Goal: Task Accomplishment & Management: Manage account settings

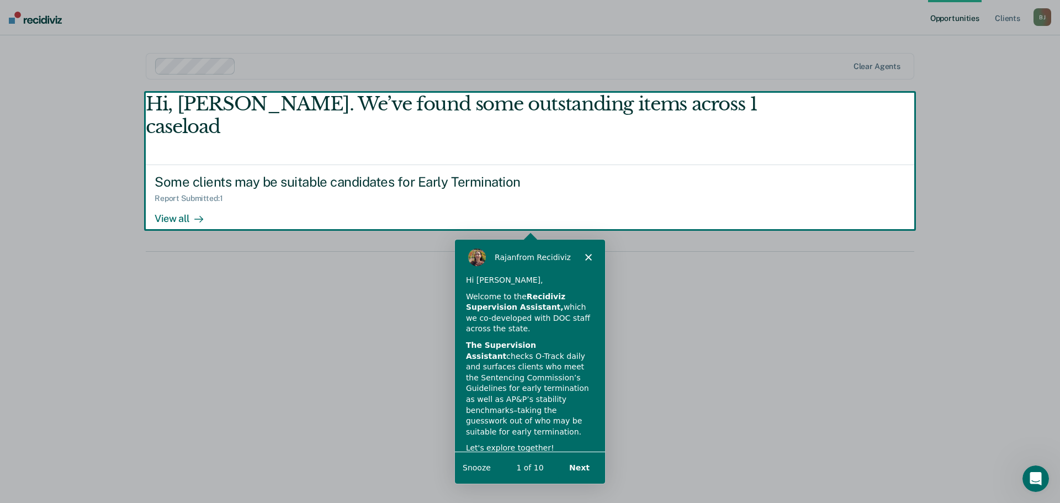
click at [588, 257] on polygon "Close" at bounding box center [588, 256] width 7 height 7
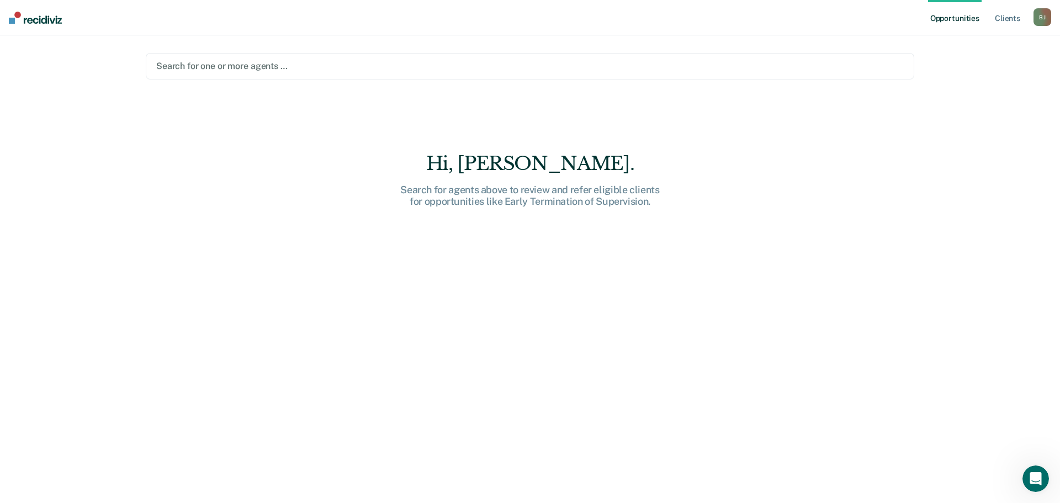
click at [300, 66] on div at bounding box center [529, 66] width 747 height 13
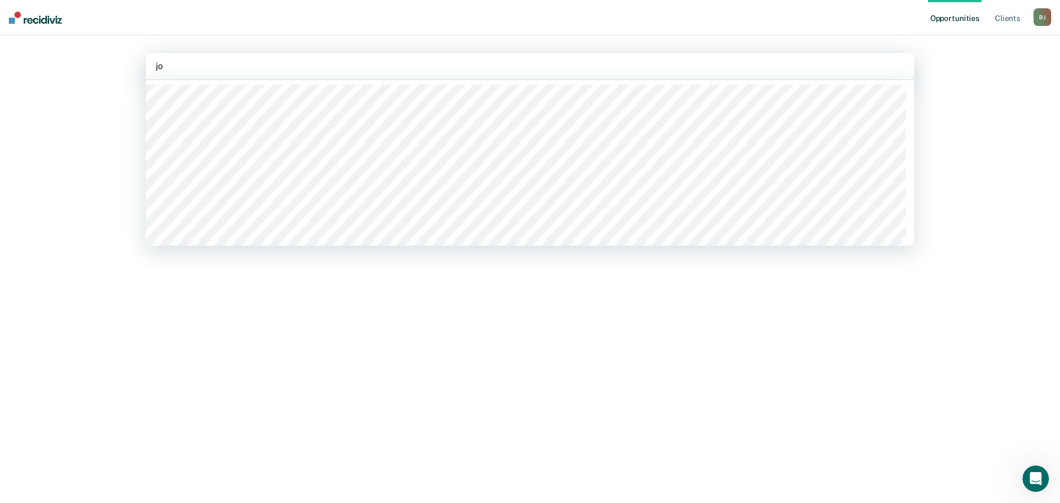
type input "j"
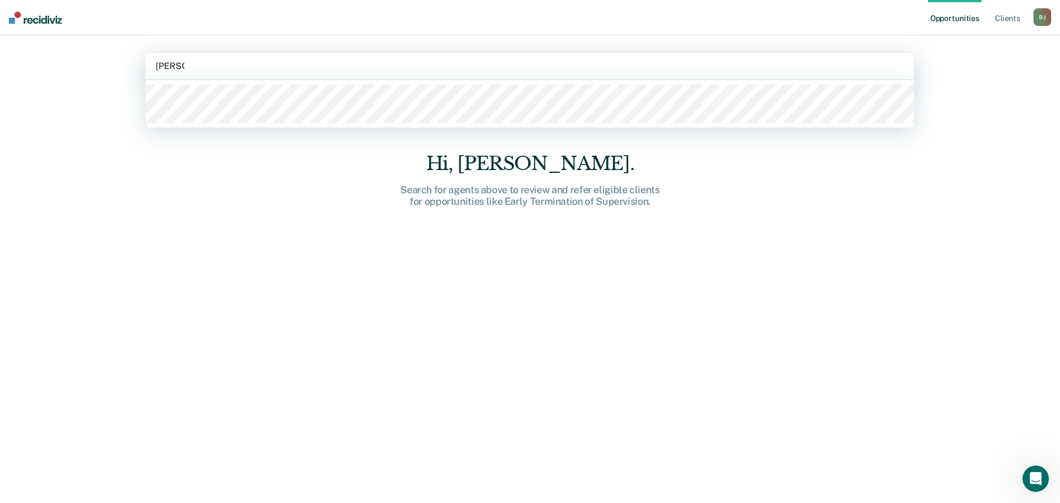
type input "[PERSON_NAME]"
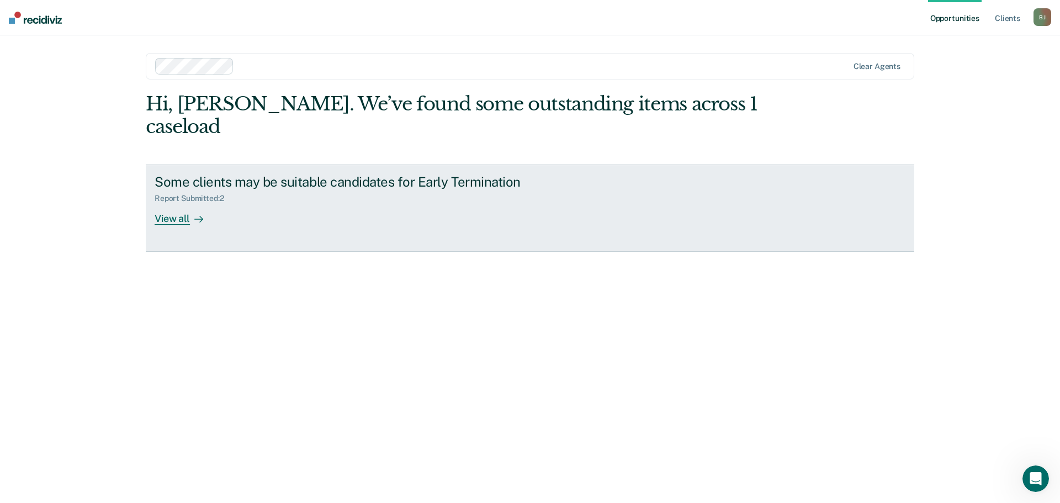
click at [167, 203] on div "View all" at bounding box center [186, 214] width 62 height 22
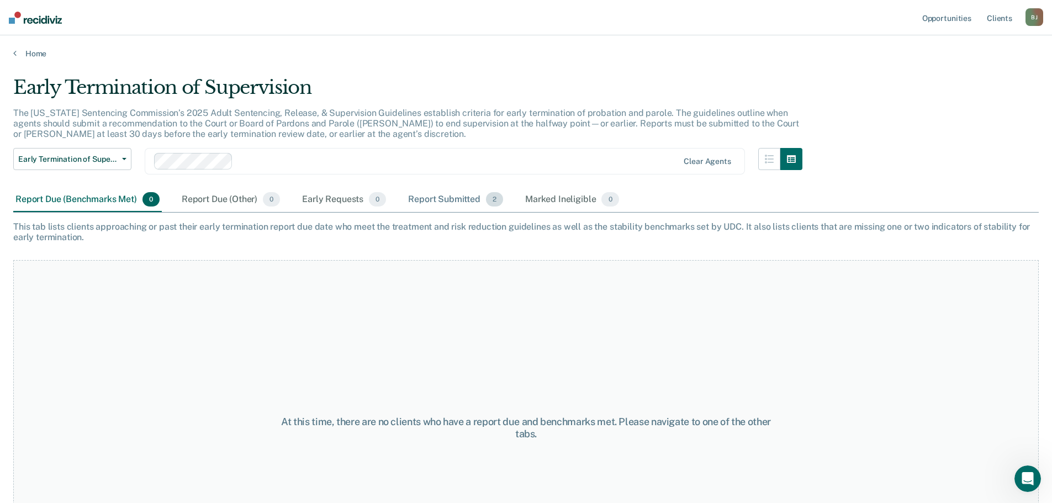
click at [448, 197] on div "Report Submitted 2" at bounding box center [455, 200] width 99 height 24
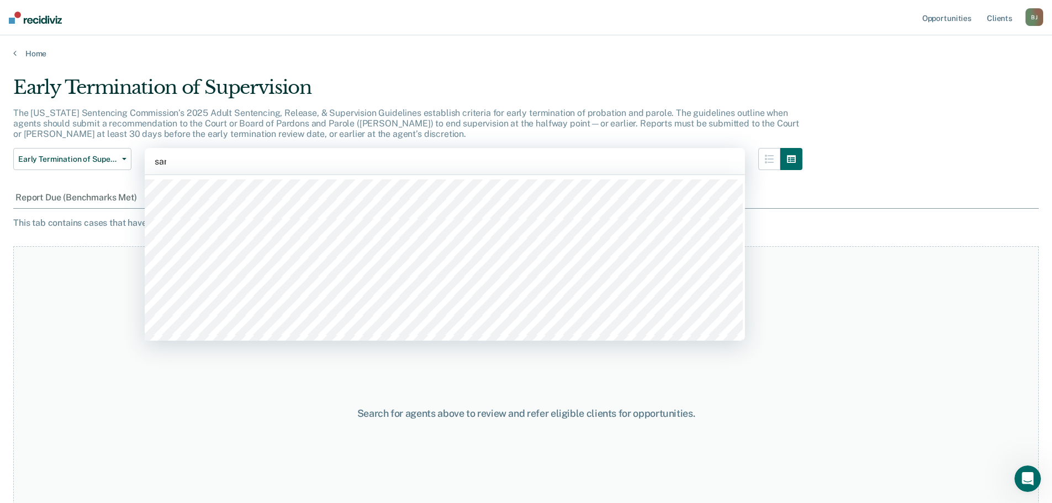
type input "[PERSON_NAME]"
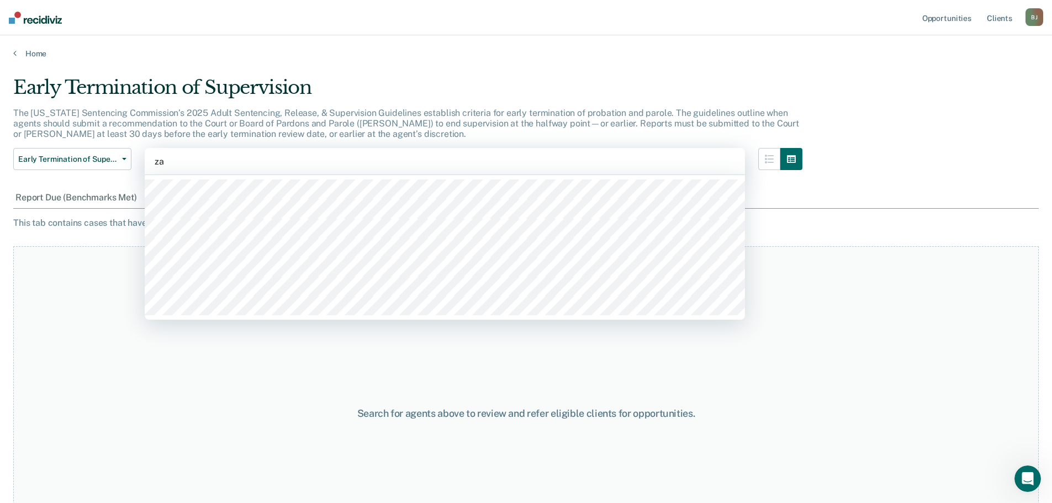
type input "zac"
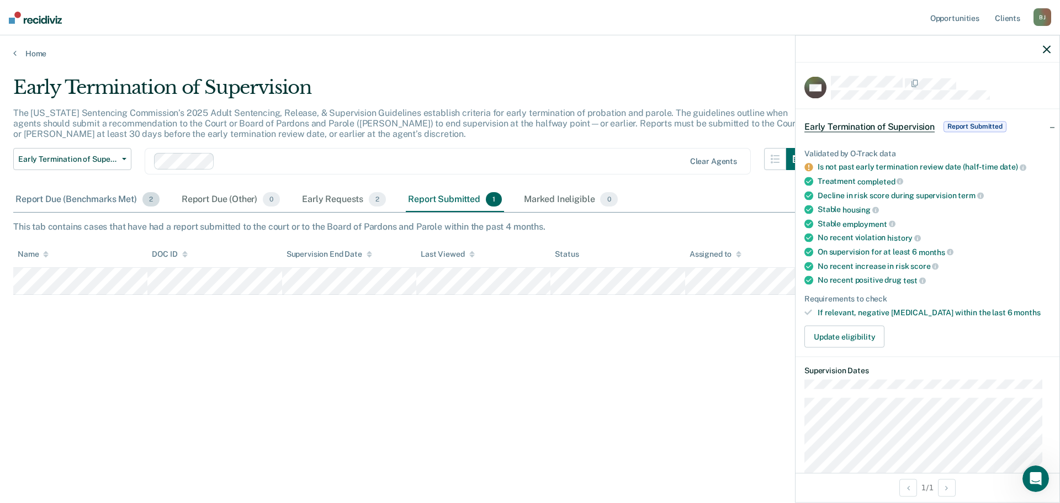
click at [94, 198] on div "Report Due (Benchmarks Met) 2" at bounding box center [87, 200] width 148 height 24
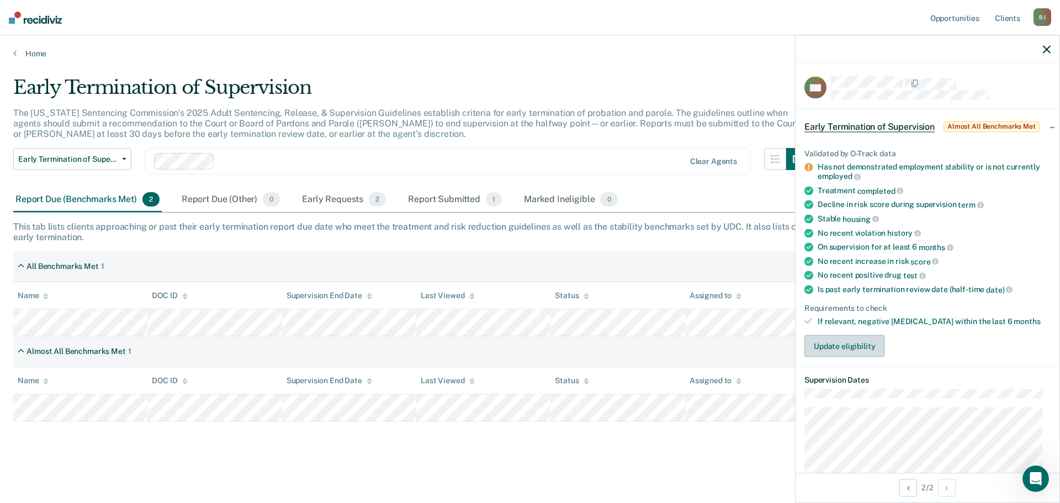
click at [856, 346] on button "Update eligibility" at bounding box center [844, 346] width 80 height 22
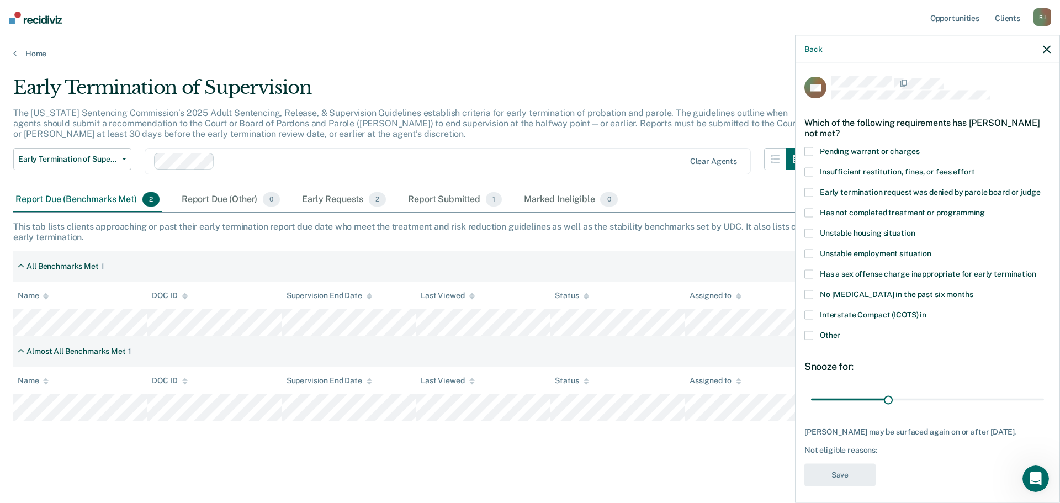
click at [1048, 48] on icon "button" at bounding box center [1047, 49] width 8 height 8
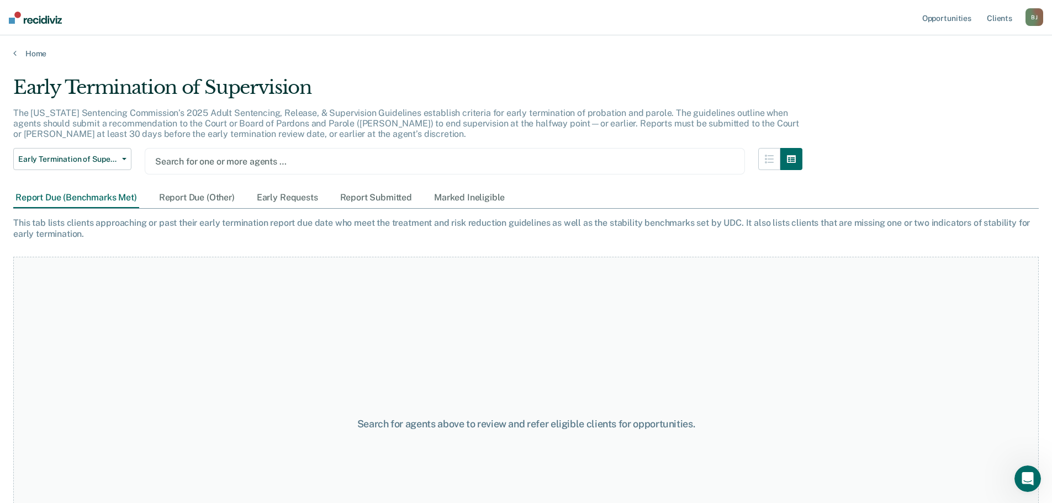
click at [217, 163] on div at bounding box center [444, 161] width 579 height 13
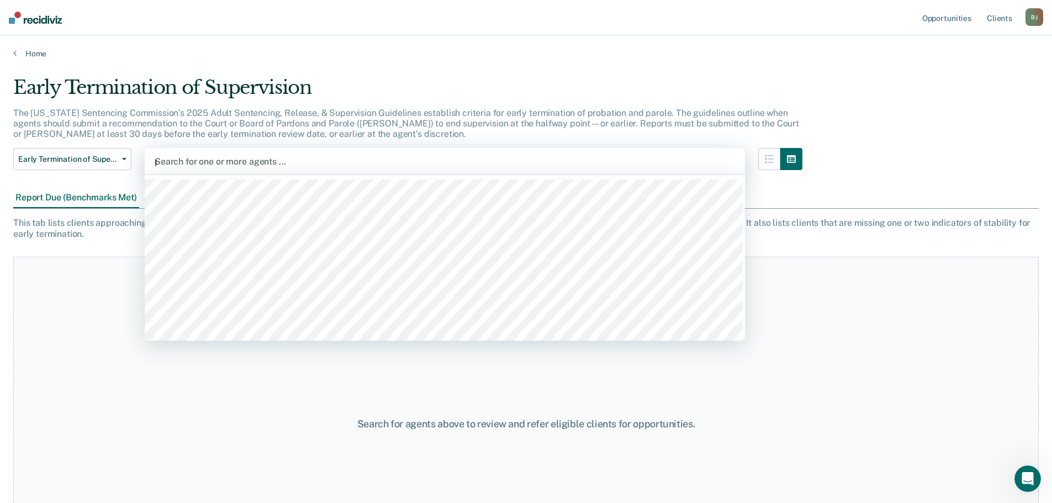
type input "pre"
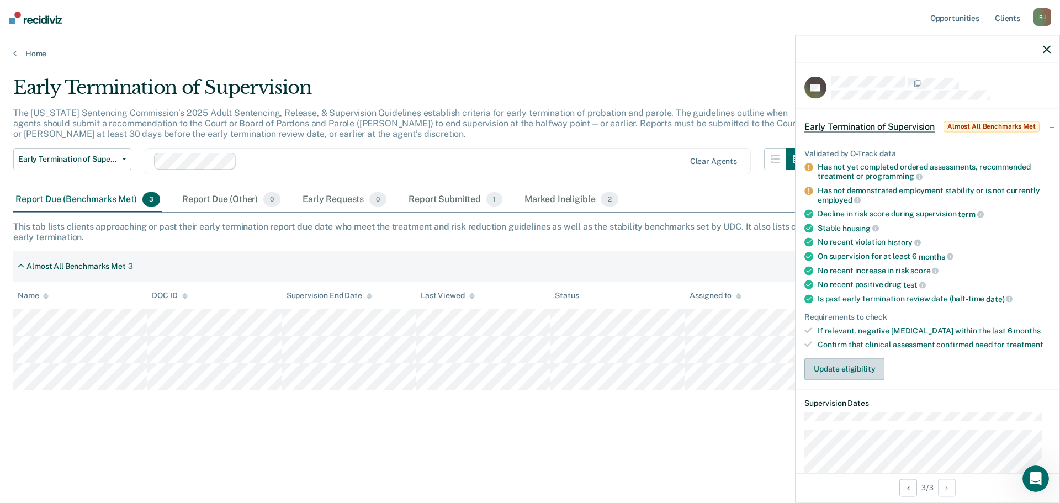
click at [854, 364] on button "Update eligibility" at bounding box center [844, 369] width 80 height 22
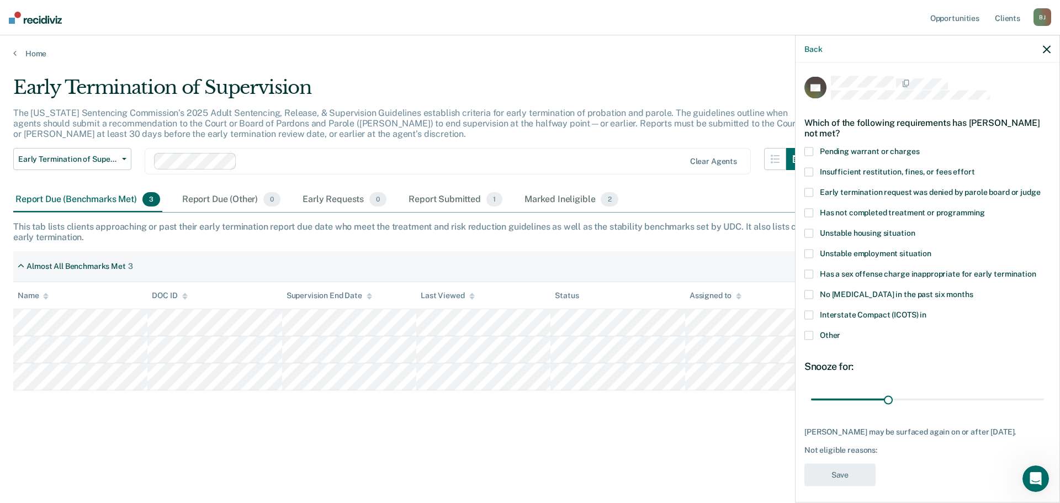
click at [815, 209] on label "Has not completed treatment or programming" at bounding box center [927, 215] width 246 height 12
click at [845, 483] on button "Save" at bounding box center [839, 475] width 71 height 23
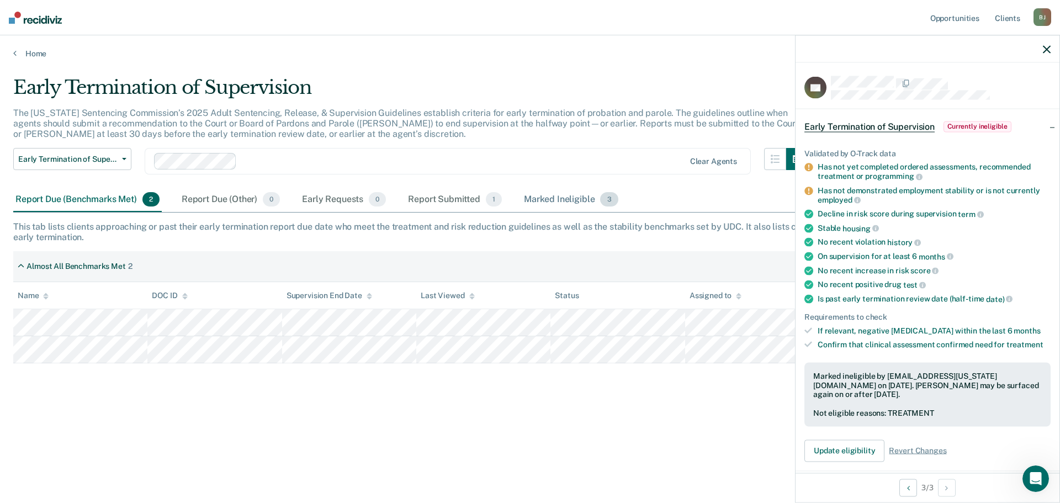
click at [560, 200] on div "Marked Ineligible 3" at bounding box center [571, 200] width 99 height 24
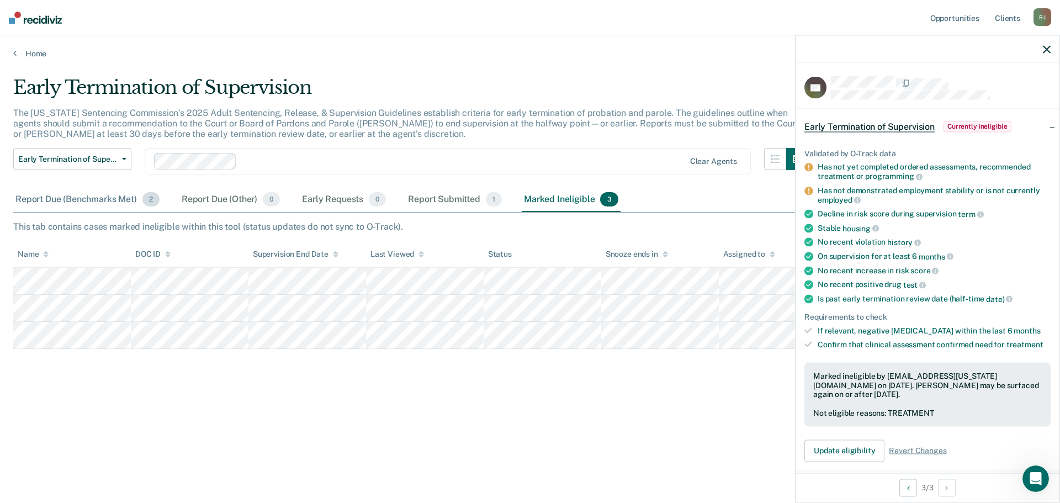
click at [75, 198] on div "Report Due (Benchmarks Met) 2" at bounding box center [87, 200] width 148 height 24
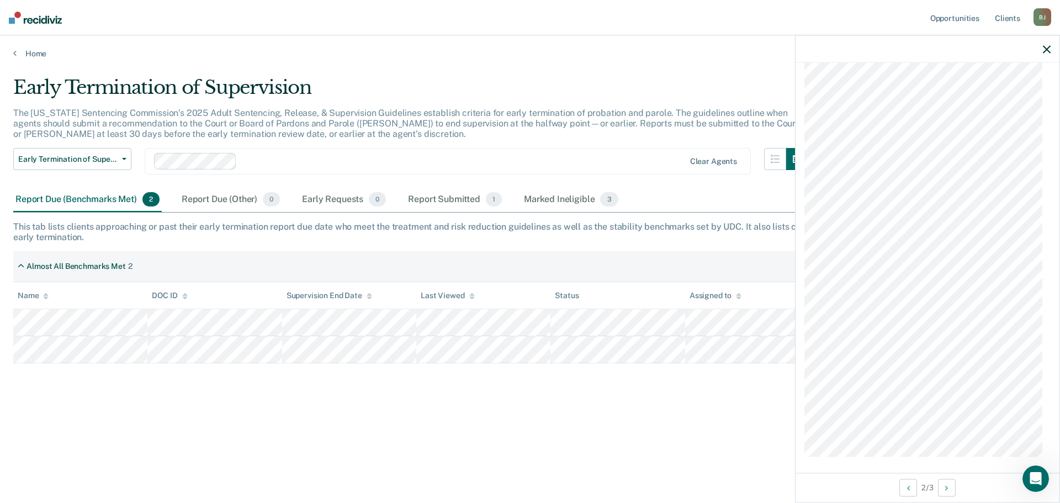
scroll to position [740, 0]
click at [955, 489] on button "Next Opportunity" at bounding box center [947, 488] width 18 height 18
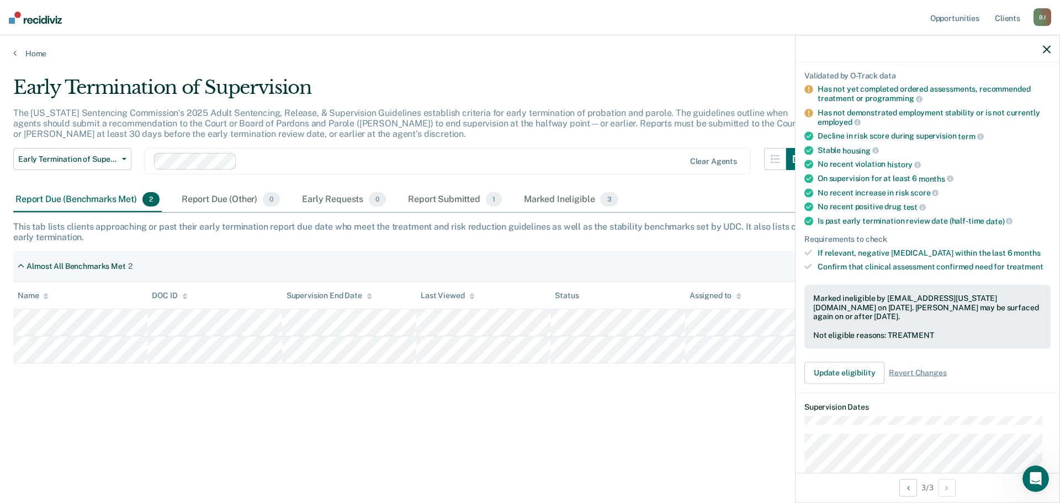
scroll to position [65, 0]
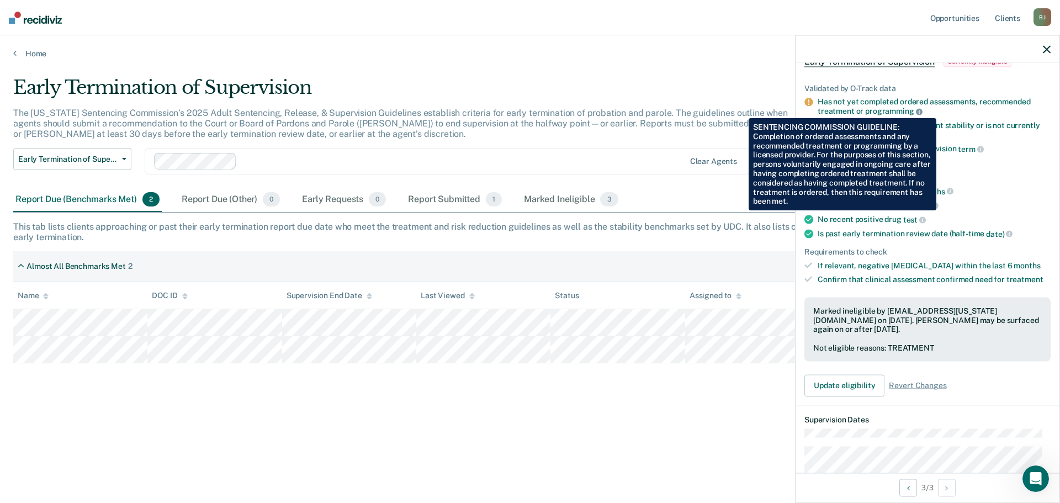
click at [917, 110] on icon at bounding box center [919, 111] width 7 height 7
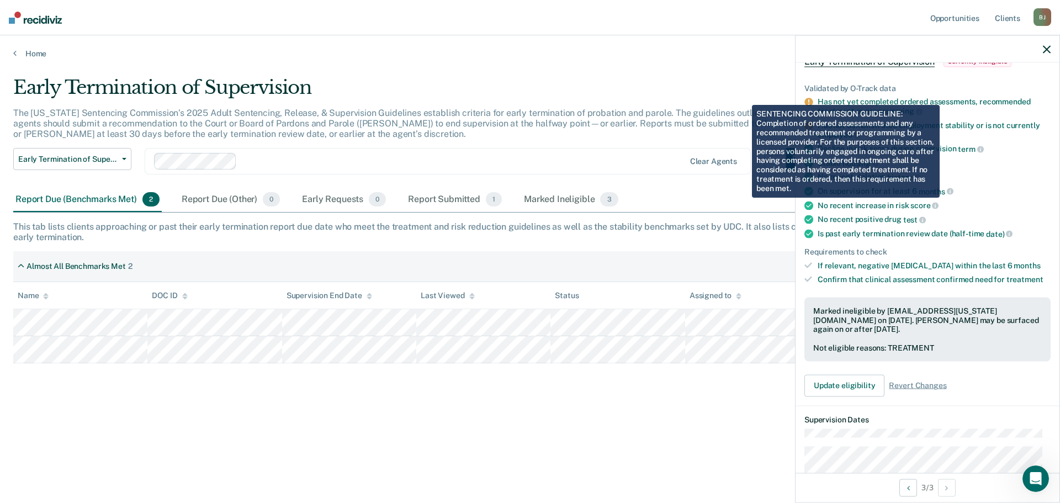
click at [691, 434] on div "Early Termination of Supervision The [US_STATE] Sentencing Commission’s 2025 Ad…" at bounding box center [529, 265] width 1033 height 379
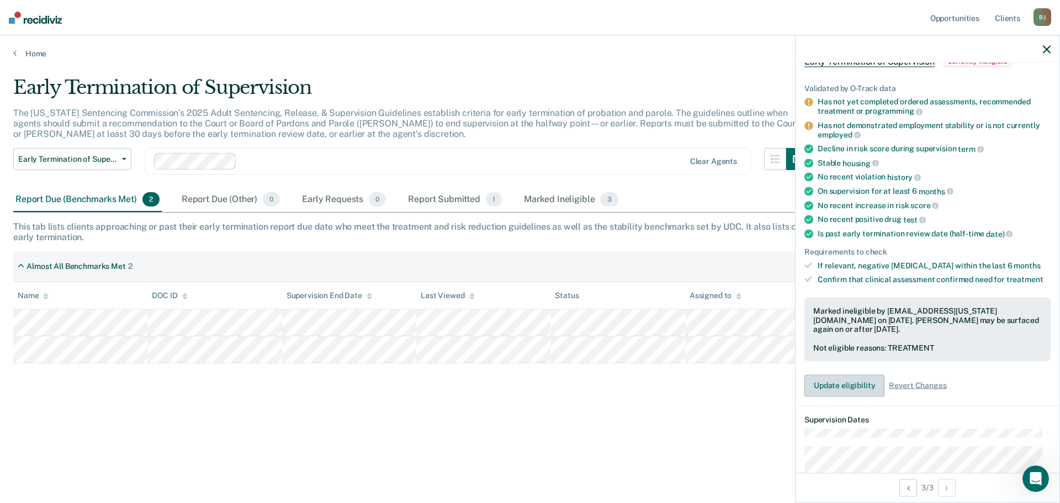
click at [841, 386] on button "Update eligibility" at bounding box center [844, 385] width 80 height 22
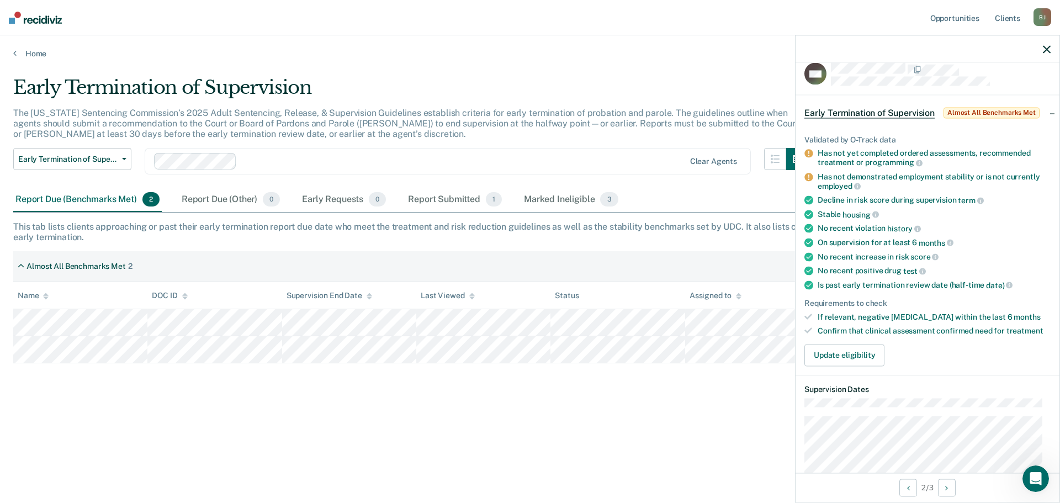
click at [482, 411] on div "Early Termination of Supervision The [US_STATE] Sentencing Commission’s 2025 Ad…" at bounding box center [529, 248] width 1033 height 344
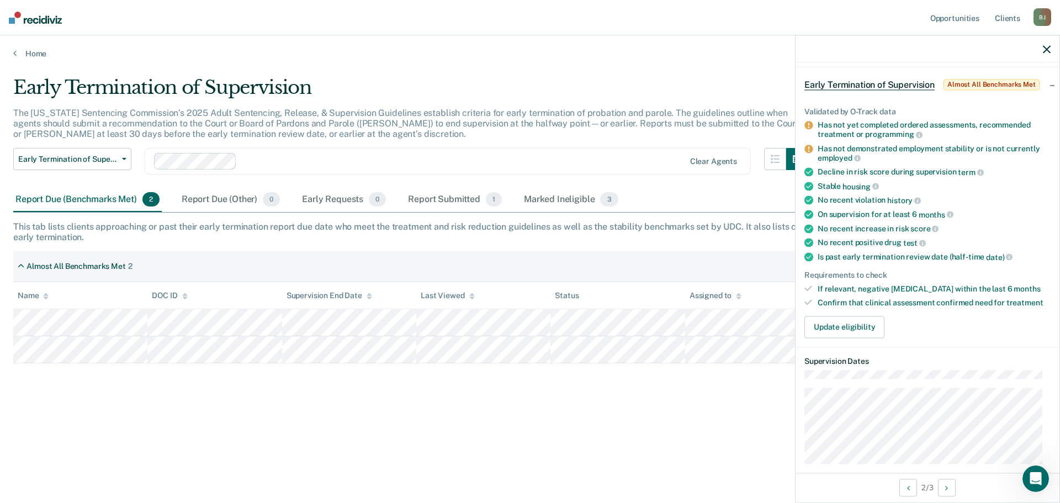
scroll to position [69, 0]
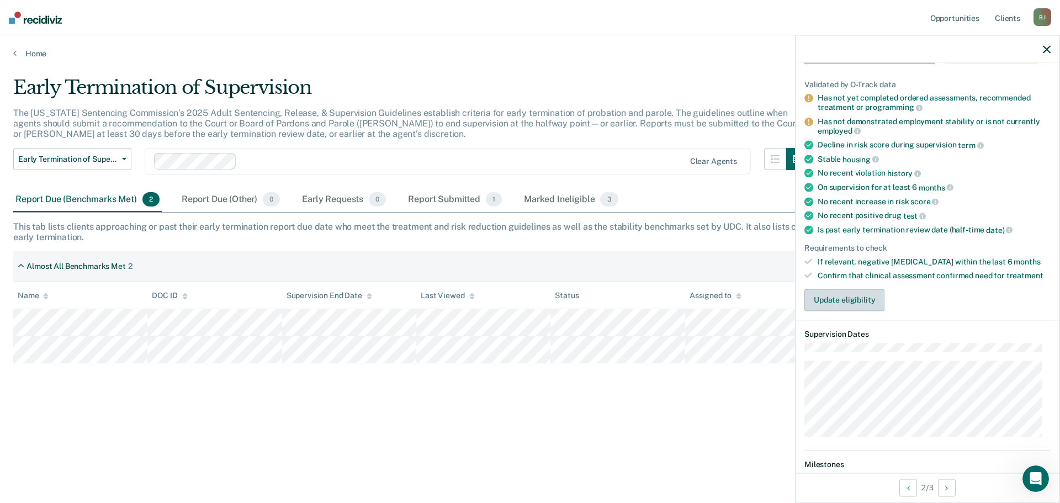
click at [852, 300] on button "Update eligibility" at bounding box center [844, 300] width 80 height 22
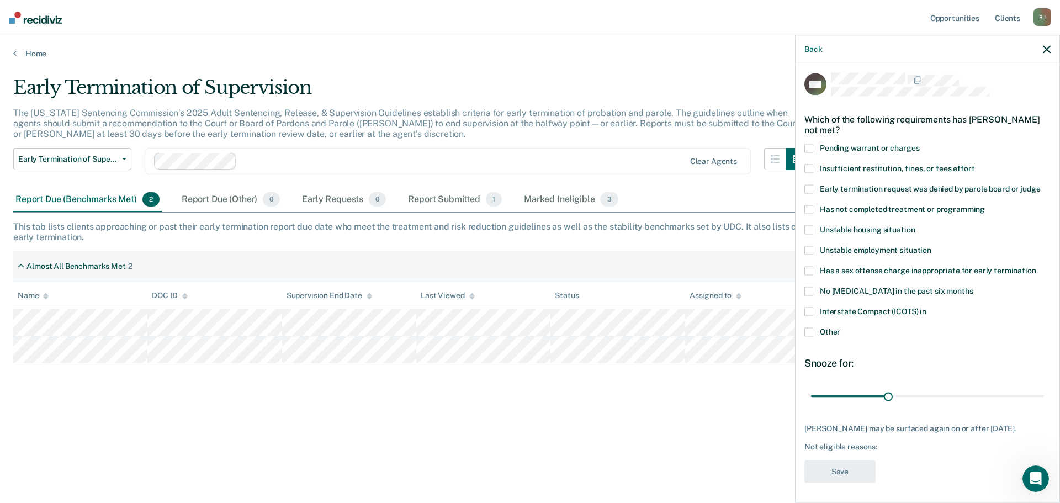
scroll to position [0, 0]
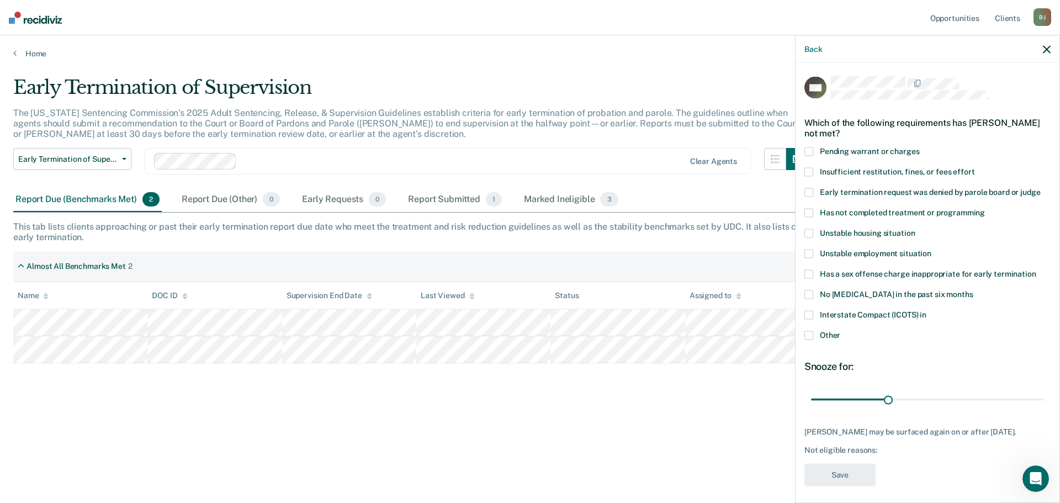
click at [1050, 46] on icon "button" at bounding box center [1047, 49] width 8 height 8
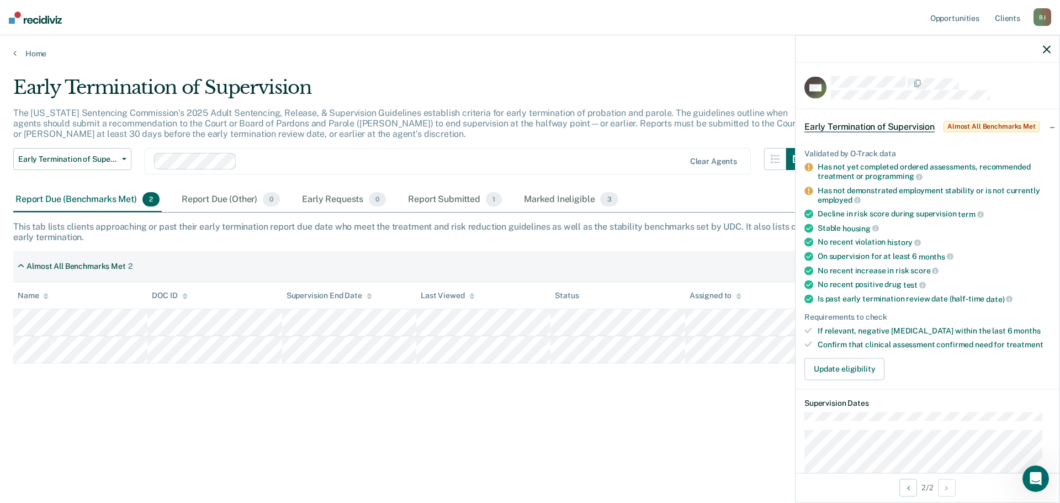
click at [1001, 123] on span "Almost All Benchmarks Met" at bounding box center [991, 126] width 96 height 11
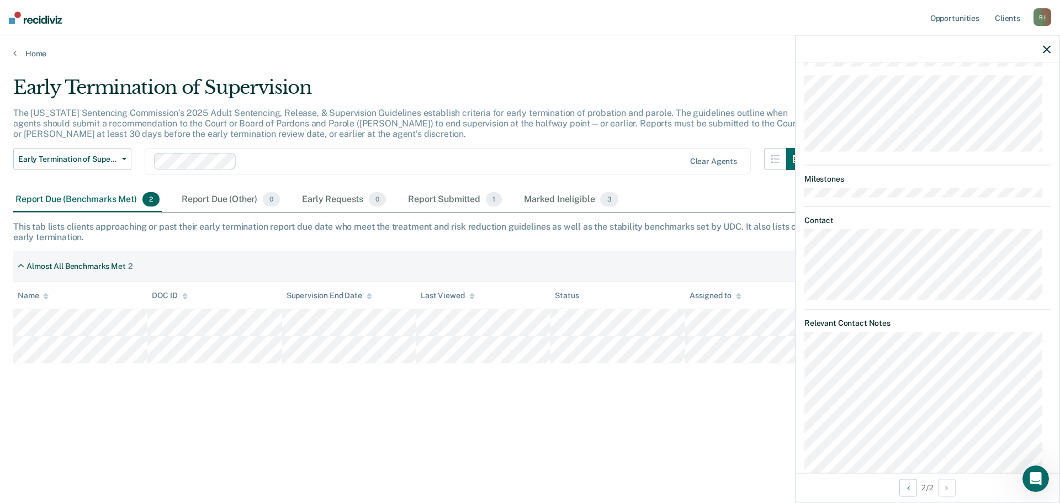
scroll to position [110, 0]
click at [535, 390] on div "Early Termination of Supervision The [US_STATE] Sentencing Commission’s 2025 Ad…" at bounding box center [529, 248] width 1033 height 344
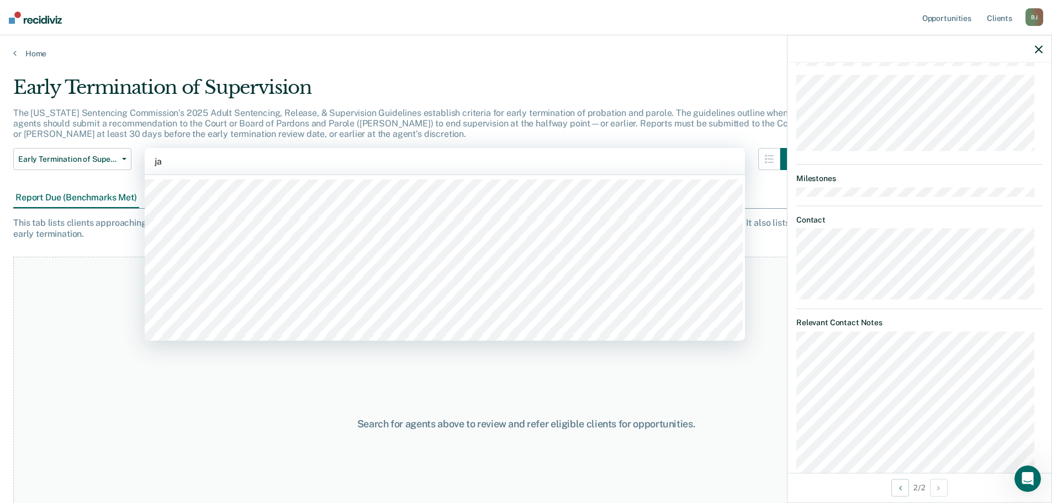
type input "[PERSON_NAME]"
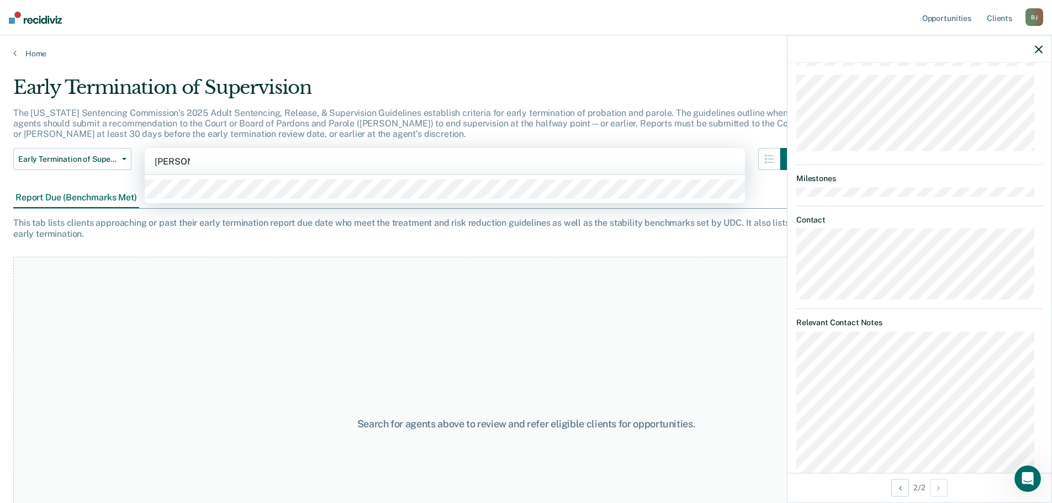
type input "[PERSON_NAME]"
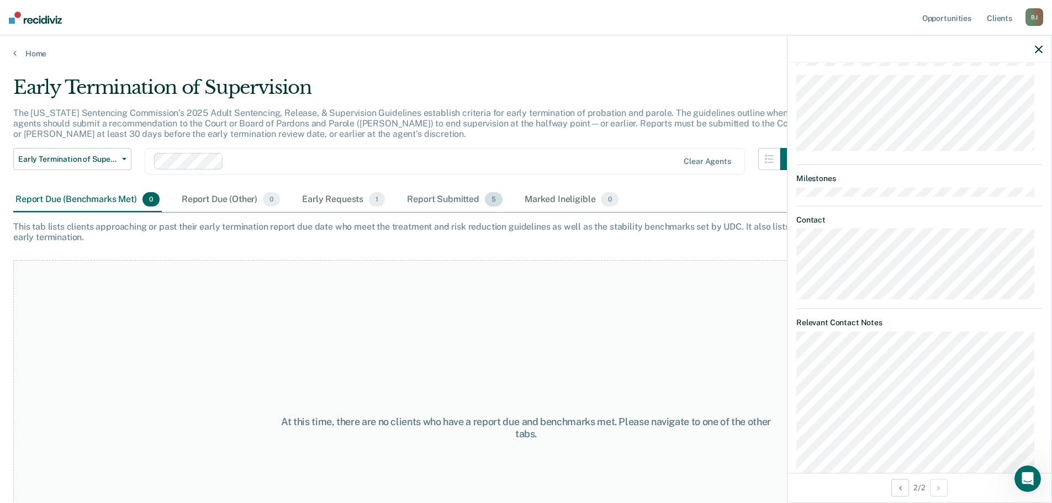
click at [462, 199] on div "Report Submitted 5" at bounding box center [455, 200] width 100 height 24
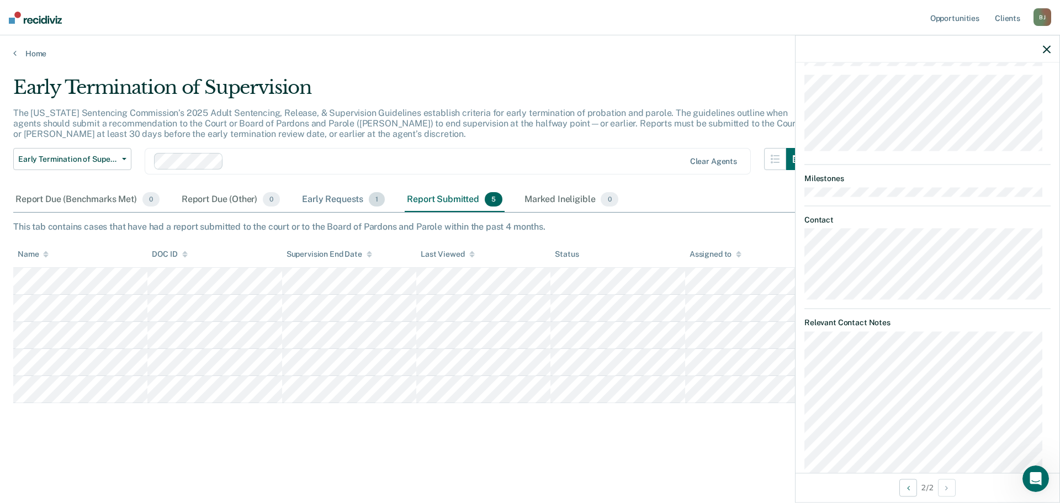
click at [338, 199] on div "Early Requests 1" at bounding box center [343, 200] width 87 height 24
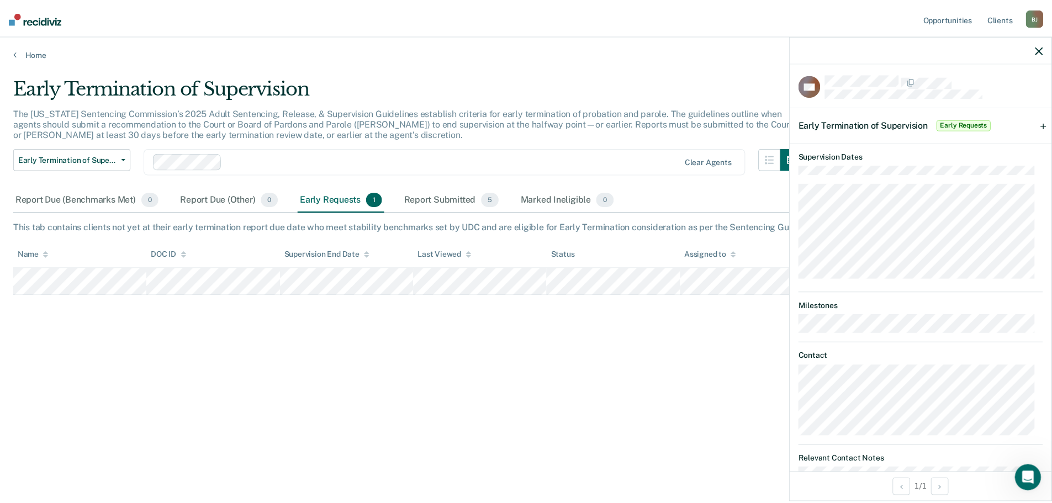
scroll to position [0, 0]
click at [1044, 126] on div "Early Termination of Supervision Early Requests" at bounding box center [927, 126] width 264 height 35
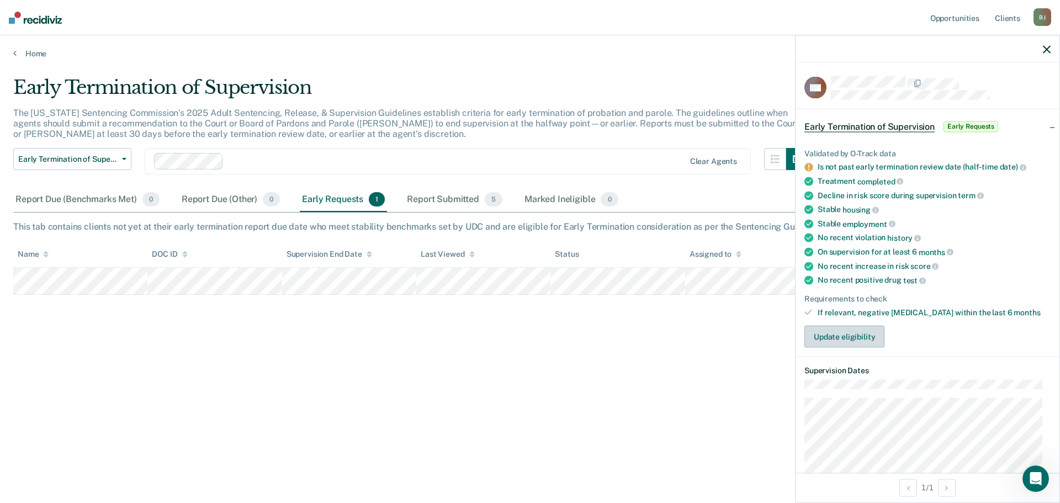
click at [846, 339] on button "Update eligibility" at bounding box center [844, 337] width 80 height 22
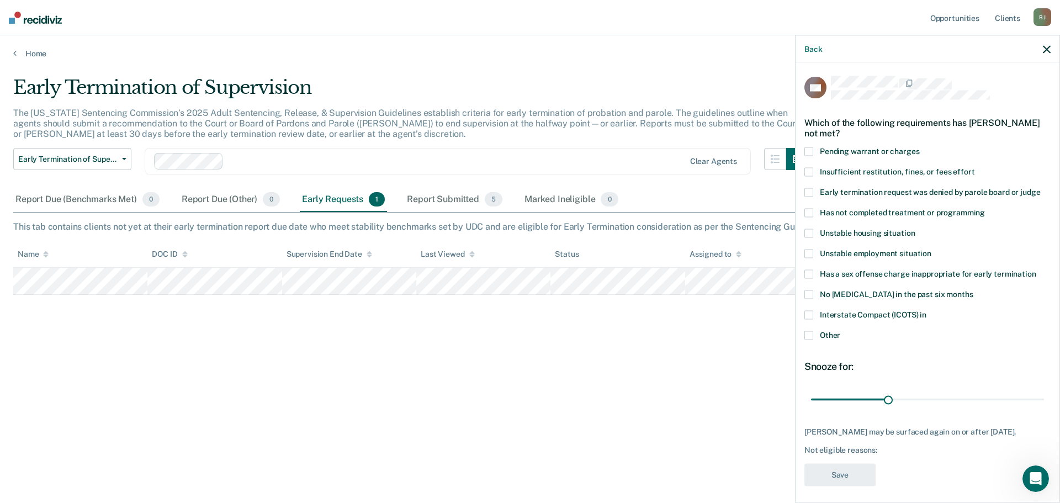
click at [812, 337] on span at bounding box center [808, 335] width 9 height 9
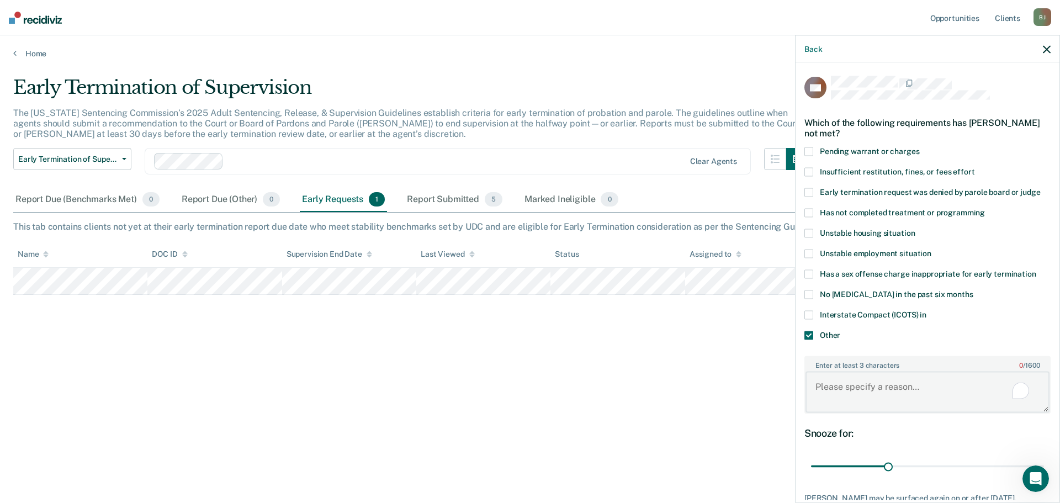
click at [844, 385] on textarea "Enter at least 3 characters 0 / 1600" at bounding box center [927, 391] width 244 height 41
click at [808, 337] on span at bounding box center [808, 335] width 9 height 9
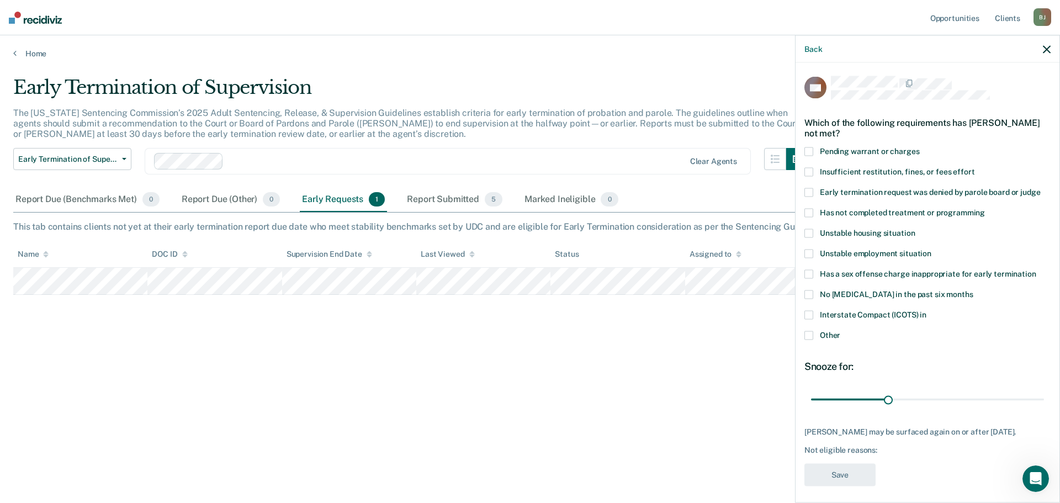
click at [811, 193] on span at bounding box center [808, 192] width 9 height 9
click at [838, 485] on button "Save" at bounding box center [839, 475] width 71 height 23
